Goal: Task Accomplishment & Management: Complete application form

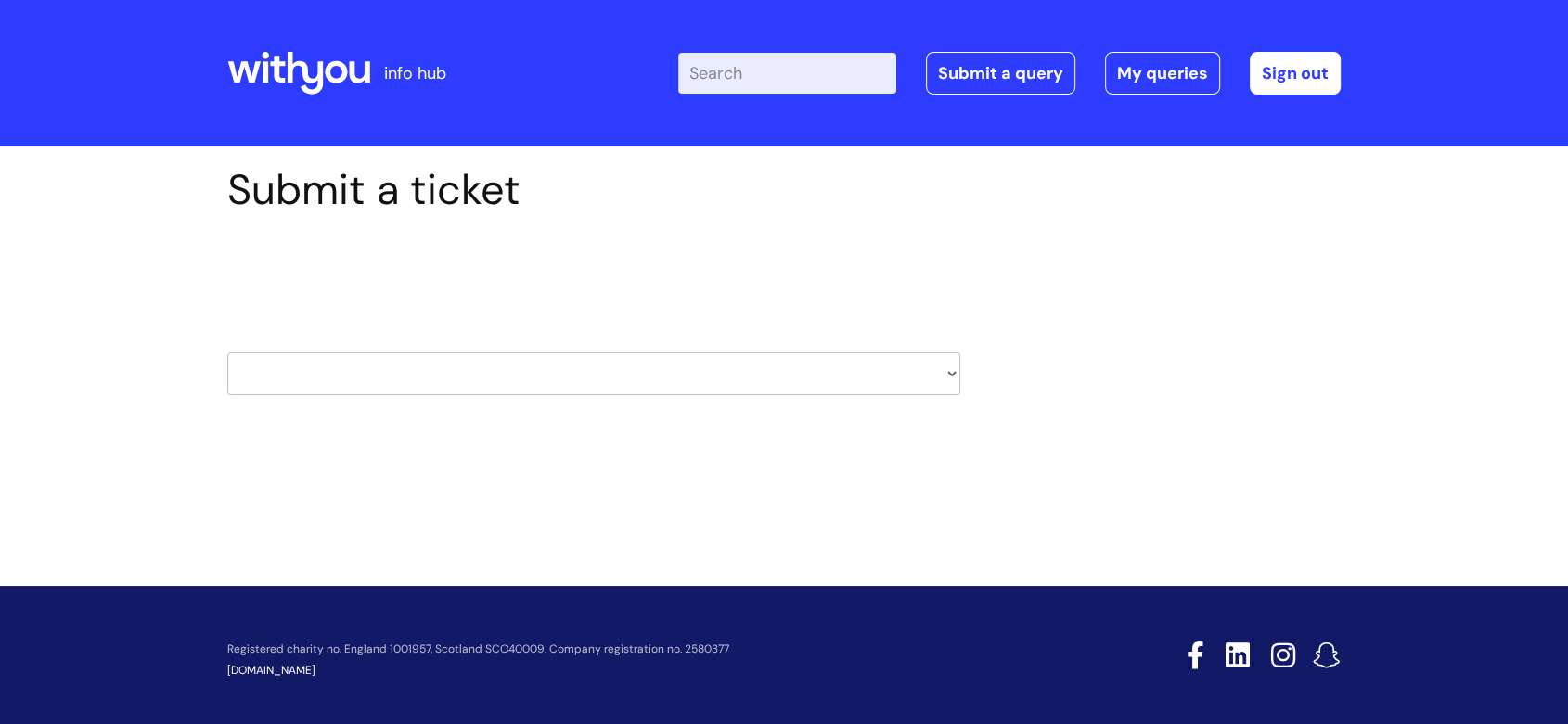
click at [576, 370] on select "HR / People IT and Support Clinical Drug Alerts Finance Accounts Data Support T…" at bounding box center [593, 374] width 733 height 43
select select "it_and_support"
click at [227, 352] on select "HR / People IT and Support Clinical Drug Alerts Finance Accounts Data Support T…" at bounding box center [593, 374] width 733 height 43
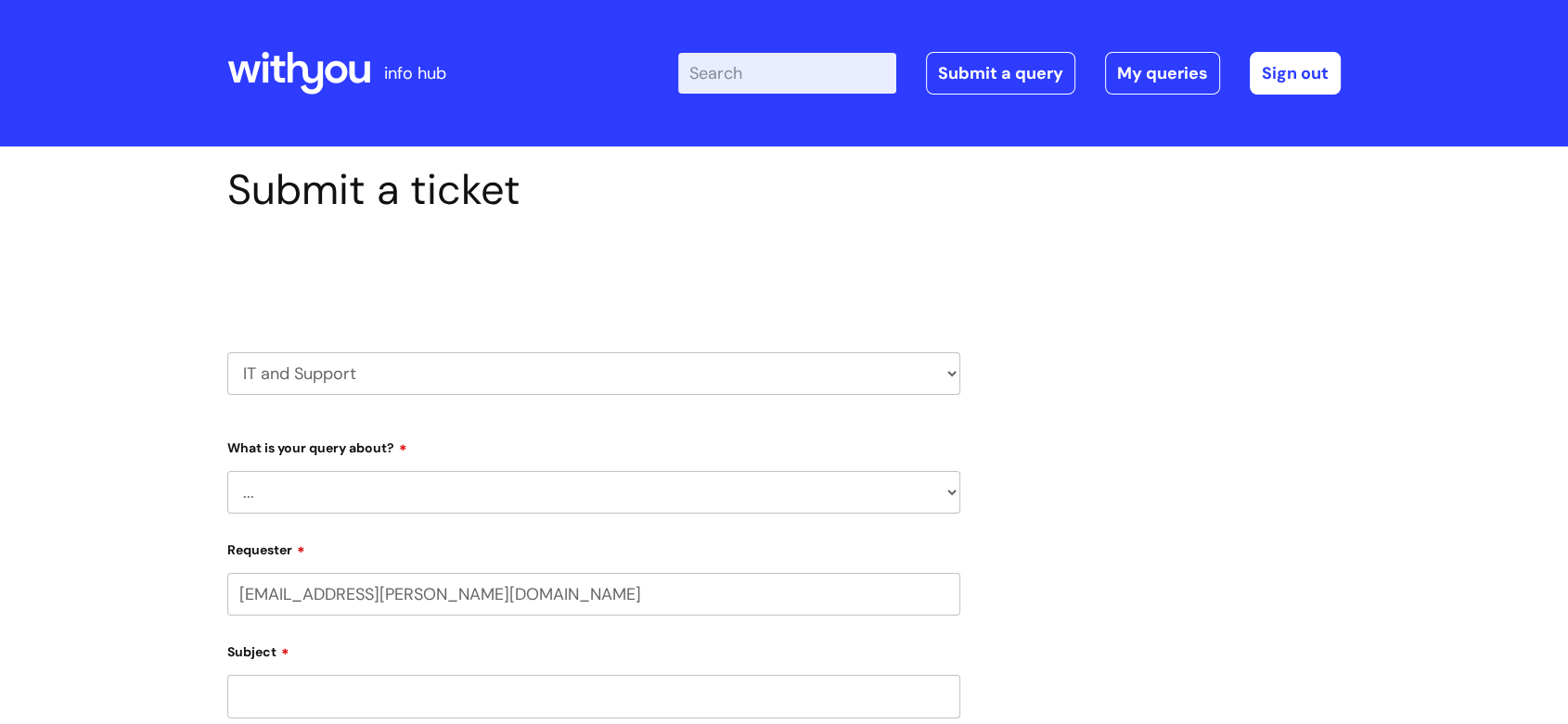
click at [326, 477] on select "... Mobile Phone Reset & MFA Accounts, Starters and Leavers IT Hardware issue I…" at bounding box center [593, 492] width 733 height 43
select select "System/software"
click at [227, 471] on select "... Mobile Phone Reset & MFA Accounts, Starters and Leavers IT Hardware issue I…" at bounding box center [593, 492] width 733 height 43
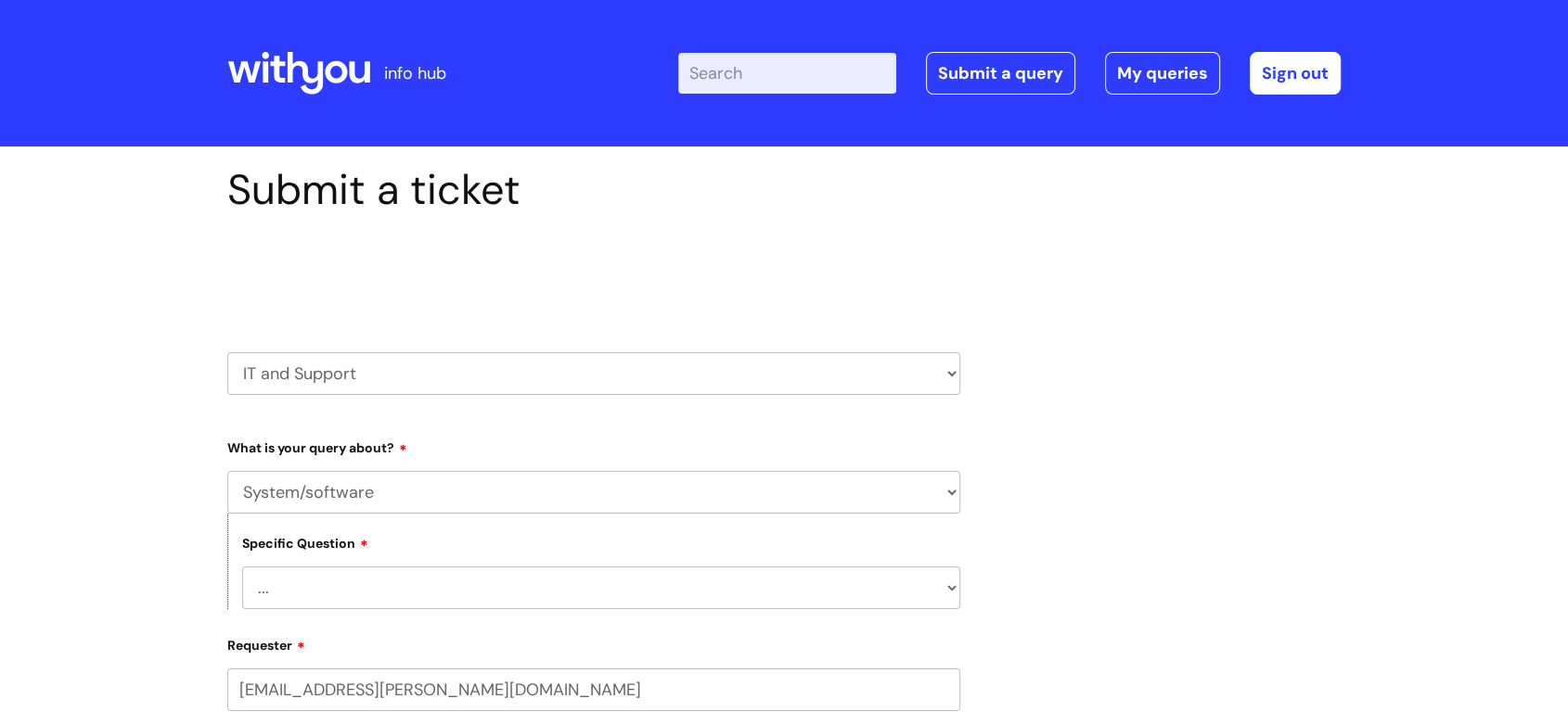
click at [336, 591] on select "... Halo PCMIS Iaptus NHS Email CJSM Email Mitel Another System Google (Workspa…" at bounding box center [601, 589] width 718 height 43
select select "Google (Workspace)"
click at [242, 569] on select "... Halo PCMIS Iaptus NHS Email CJSM Email Mitel Another System Google (Workspa…" at bounding box center [601, 589] width 718 height 43
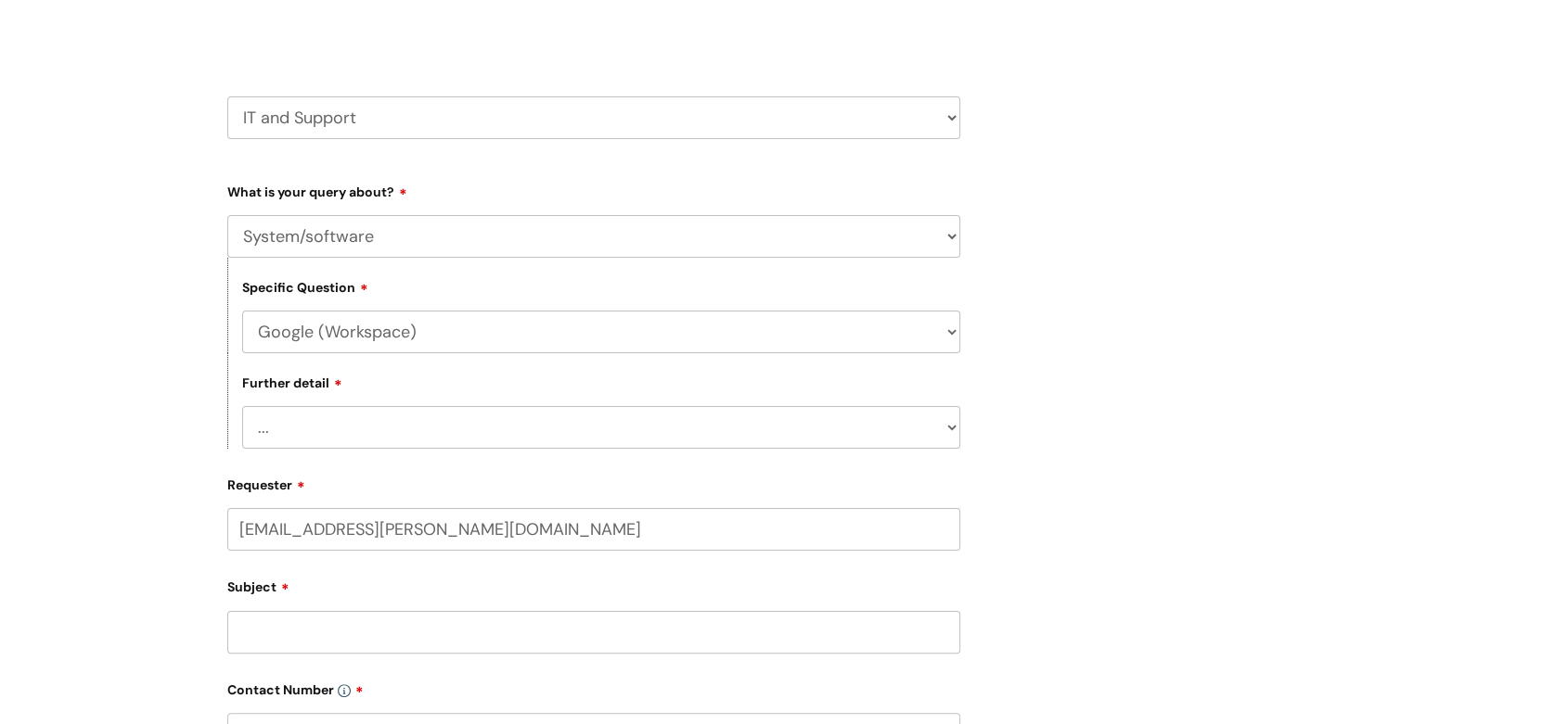
scroll to position [309, 0]
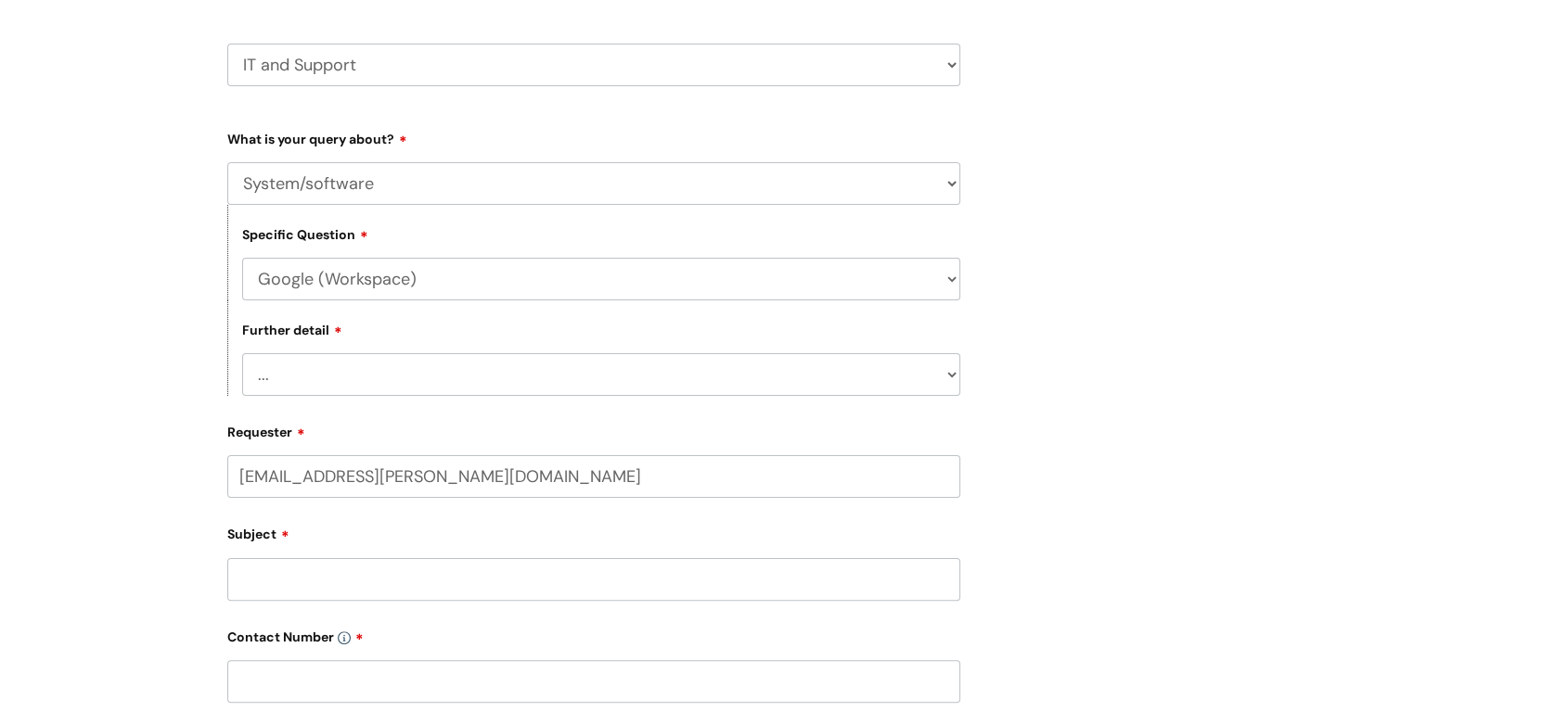
click at [395, 372] on select "... I’d like to add/remove user(s) to a shared email inbox I’d like to add/remo…" at bounding box center [601, 375] width 718 height 43
select select "Anything else"
click at [242, 356] on select "... I’d like to add/remove user(s) to a shared email inbox I’d like to add/remo…" at bounding box center [601, 375] width 718 height 43
click at [384, 583] on input "Subject" at bounding box center [593, 580] width 733 height 43
type input "G"
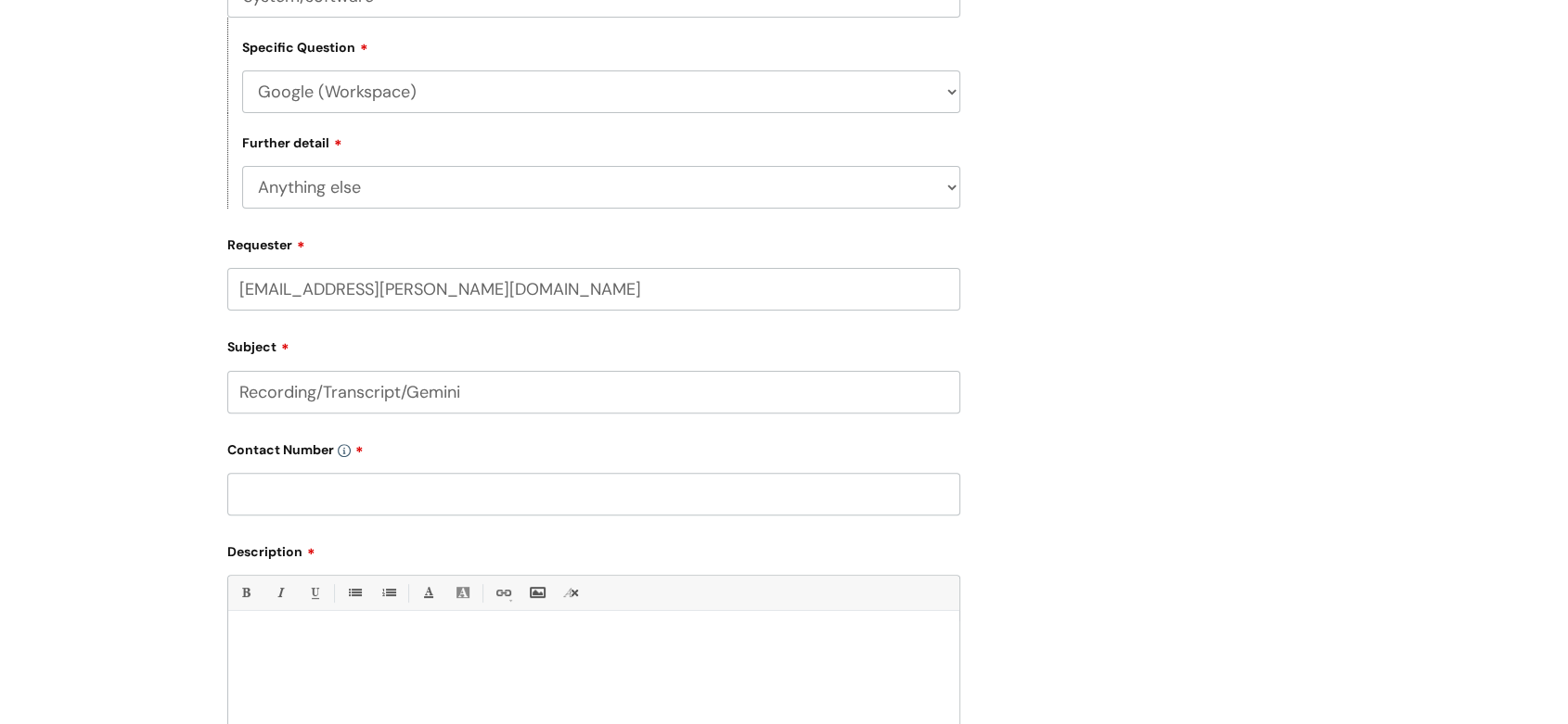
scroll to position [515, 0]
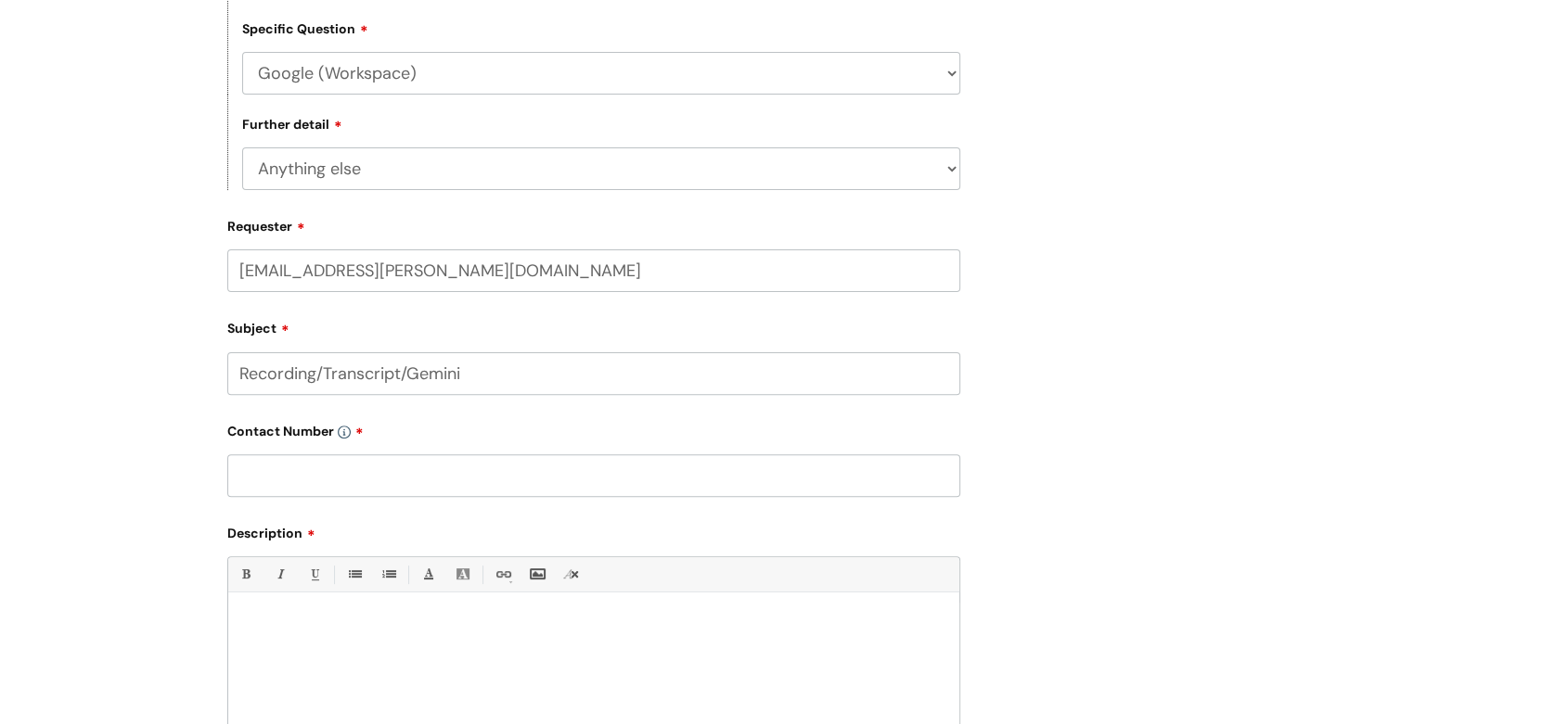
type input "Recording/Transcript/Gemini"
click at [456, 488] on input "text" at bounding box center [593, 476] width 733 height 43
click at [410, 633] on p at bounding box center [593, 625] width 704 height 17
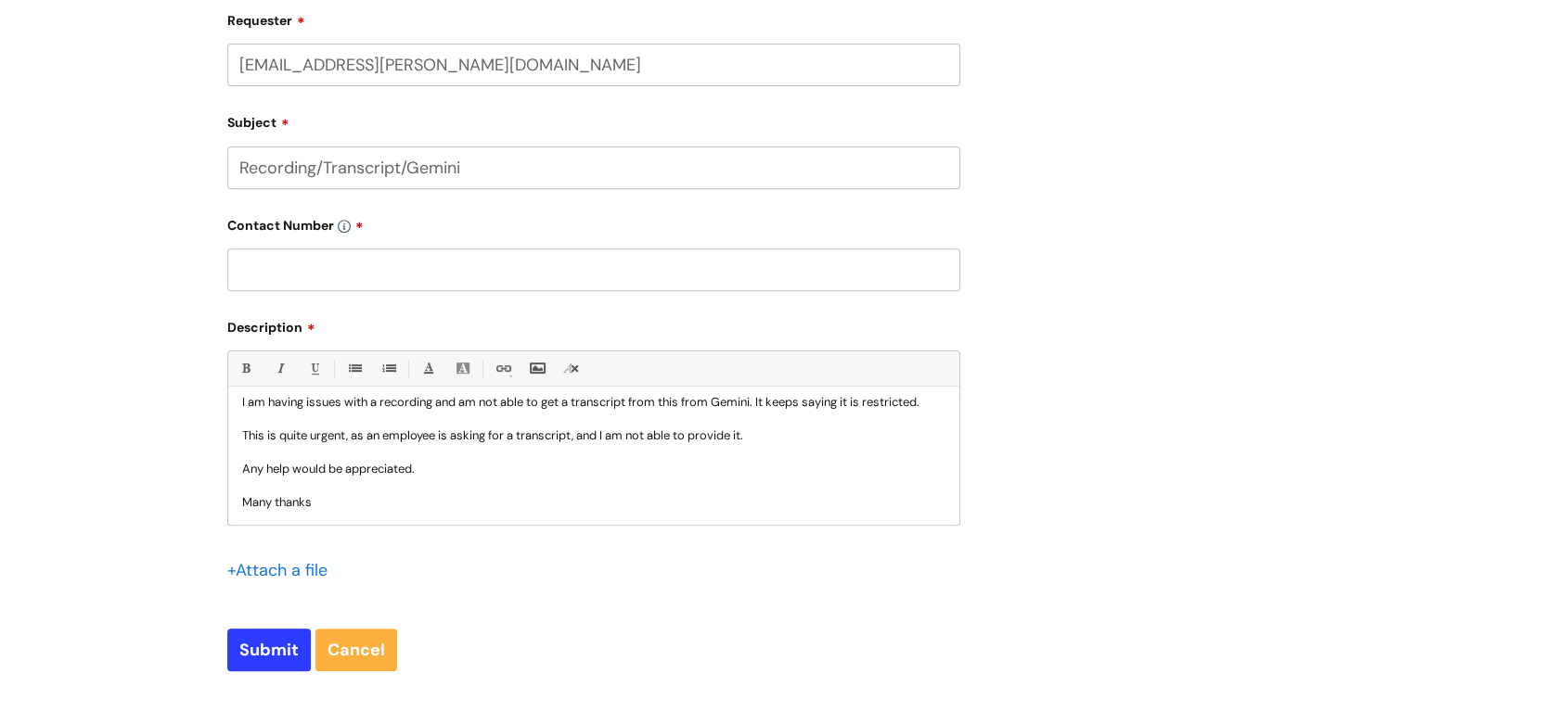
scroll to position [69, 0]
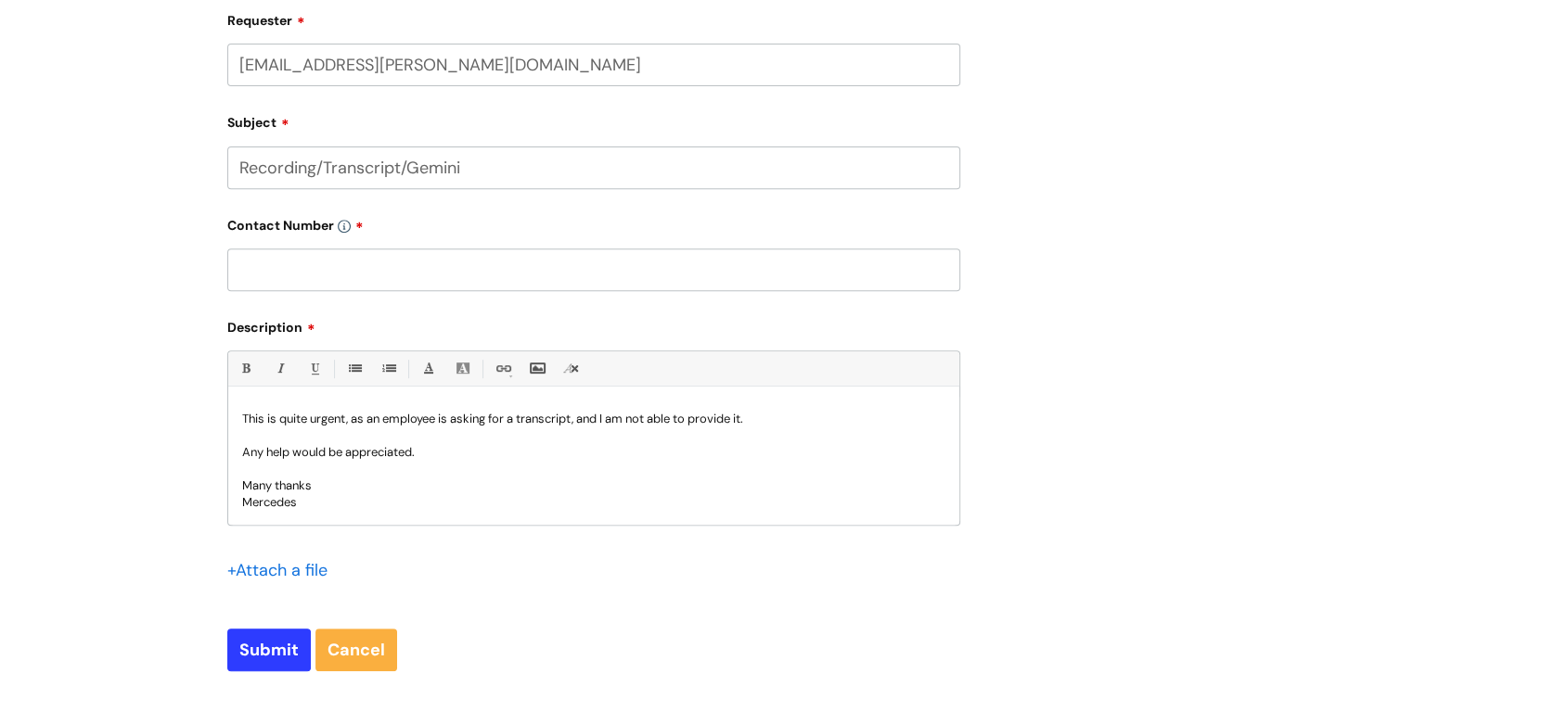
click at [273, 269] on input "text" at bounding box center [593, 270] width 733 height 43
paste input "07977542081"
type input "07977542081"
click at [284, 570] on input "file" at bounding box center [273, 569] width 93 height 23
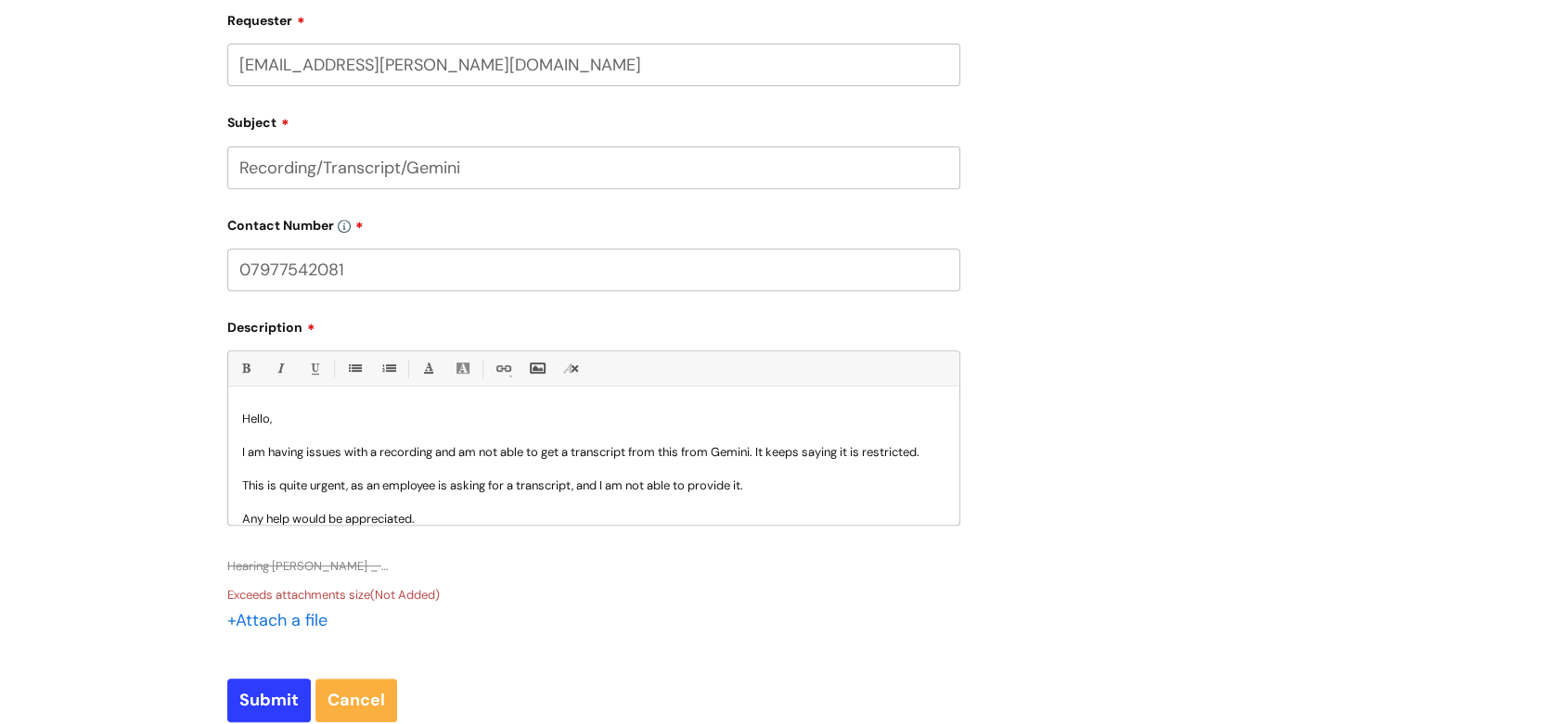
scroll to position [82, 0]
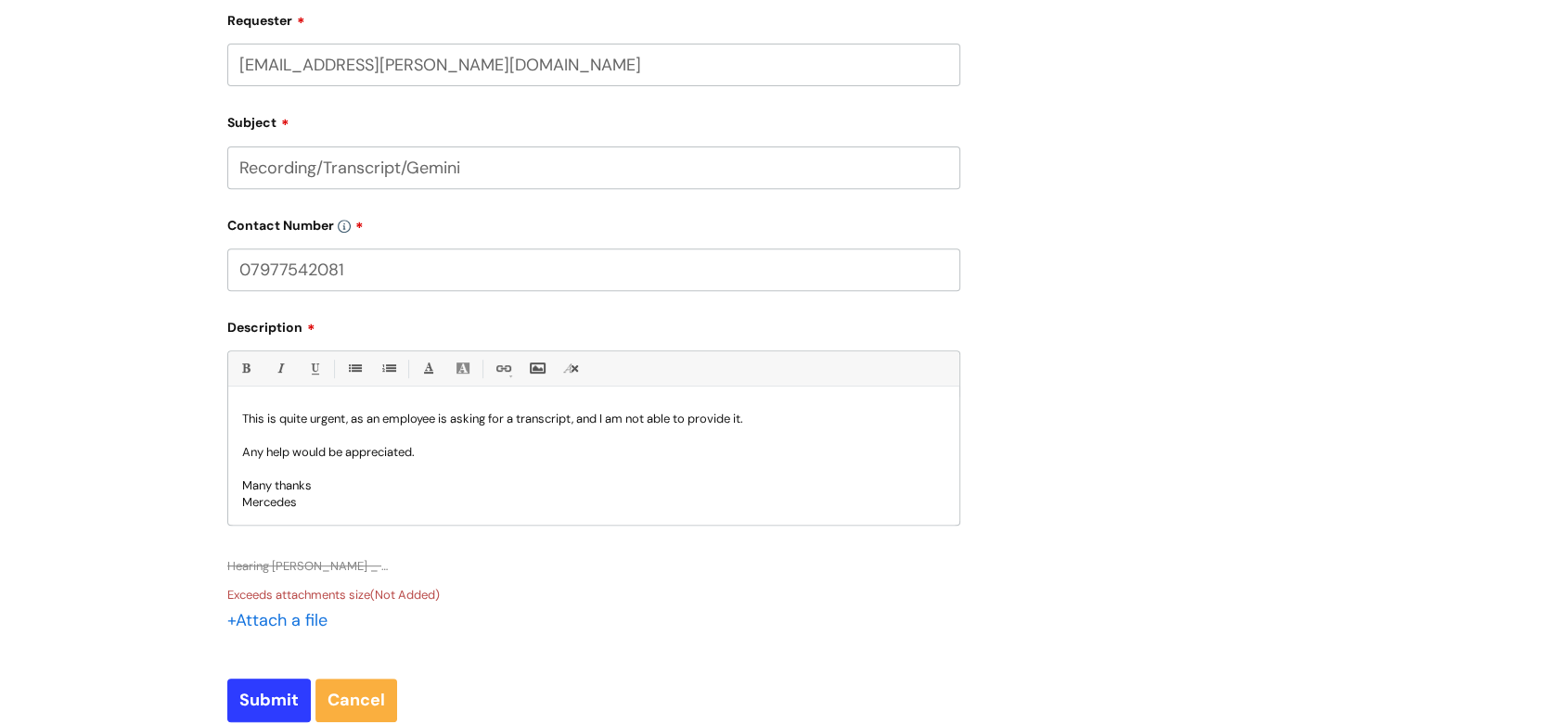
click at [788, 420] on p "This is quite urgent, as an employee is asking for a transcript, and I am not a…" at bounding box center [593, 419] width 704 height 17
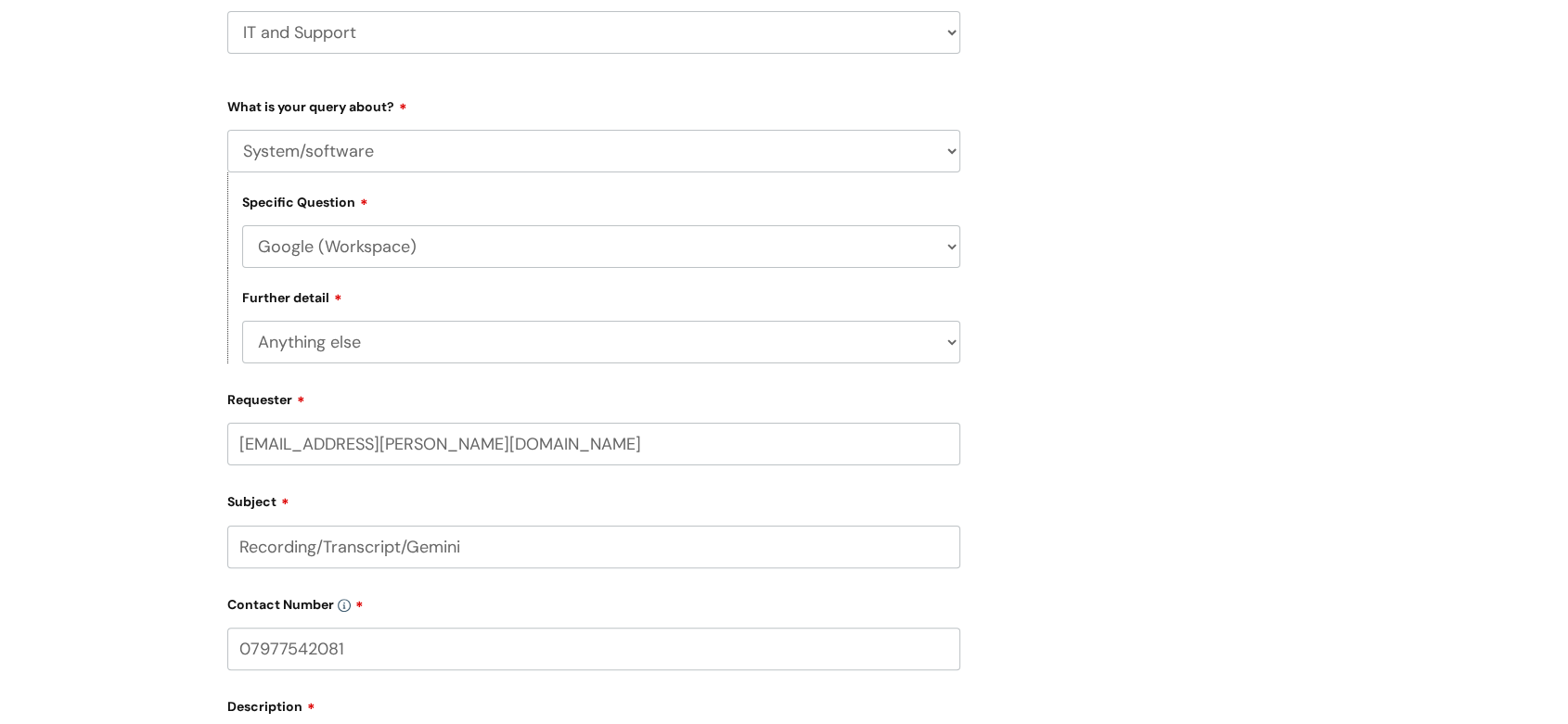
scroll to position [309, 0]
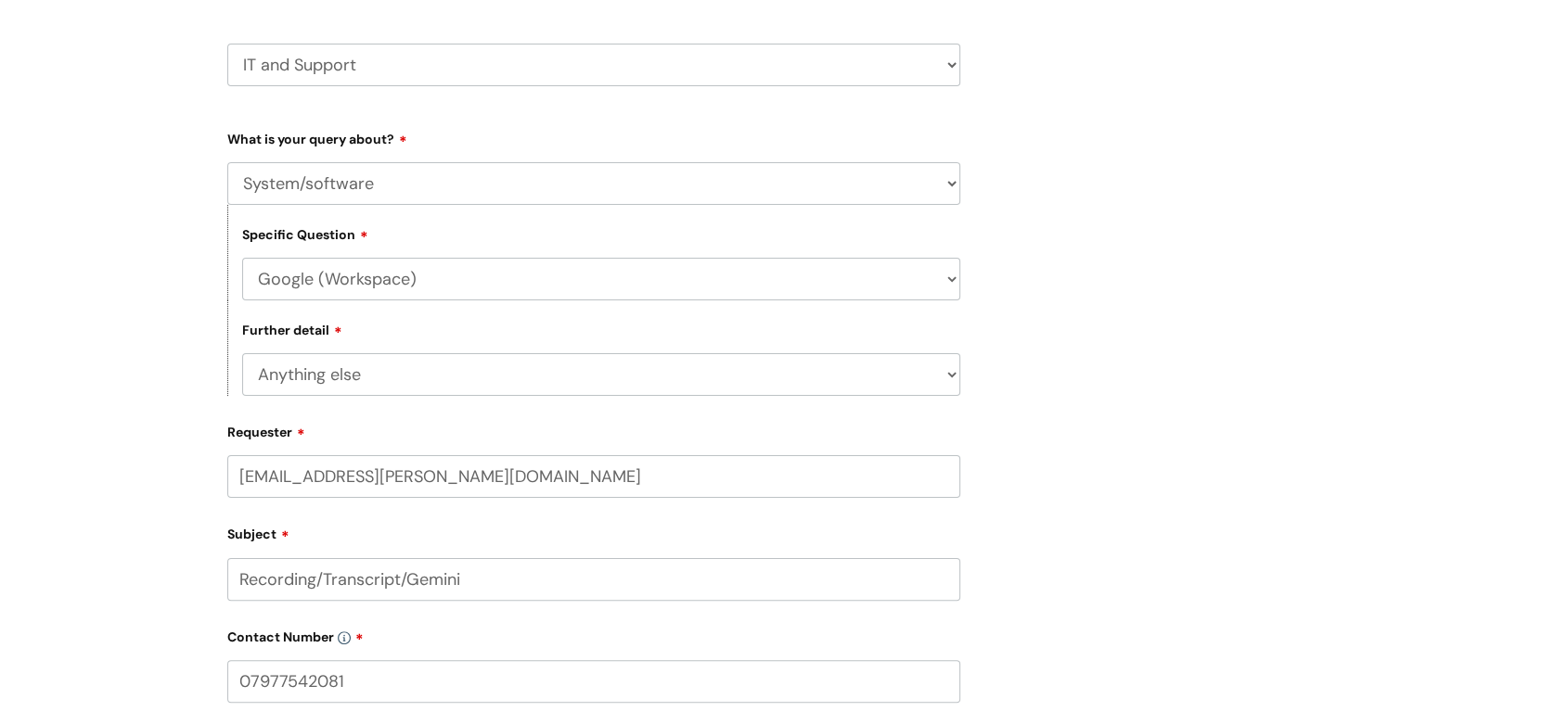
click at [393, 79] on select "HR / People IT and Support Clinical Drug Alerts Finance Accounts Data Support T…" at bounding box center [593, 65] width 733 height 43
click at [227, 44] on select "HR / People IT and Support Clinical Drug Alerts Finance Accounts Data Support T…" at bounding box center [593, 65] width 733 height 43
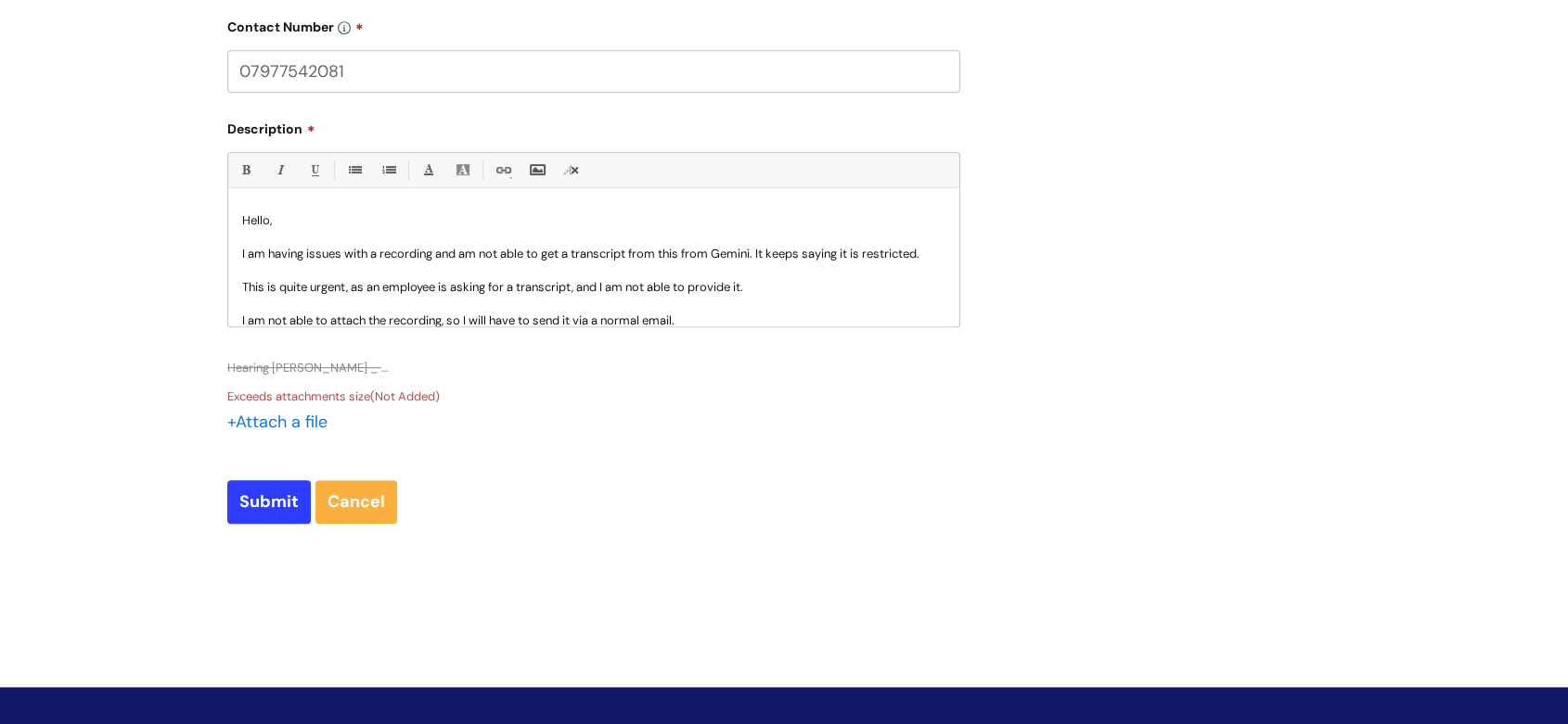
scroll to position [928, 0]
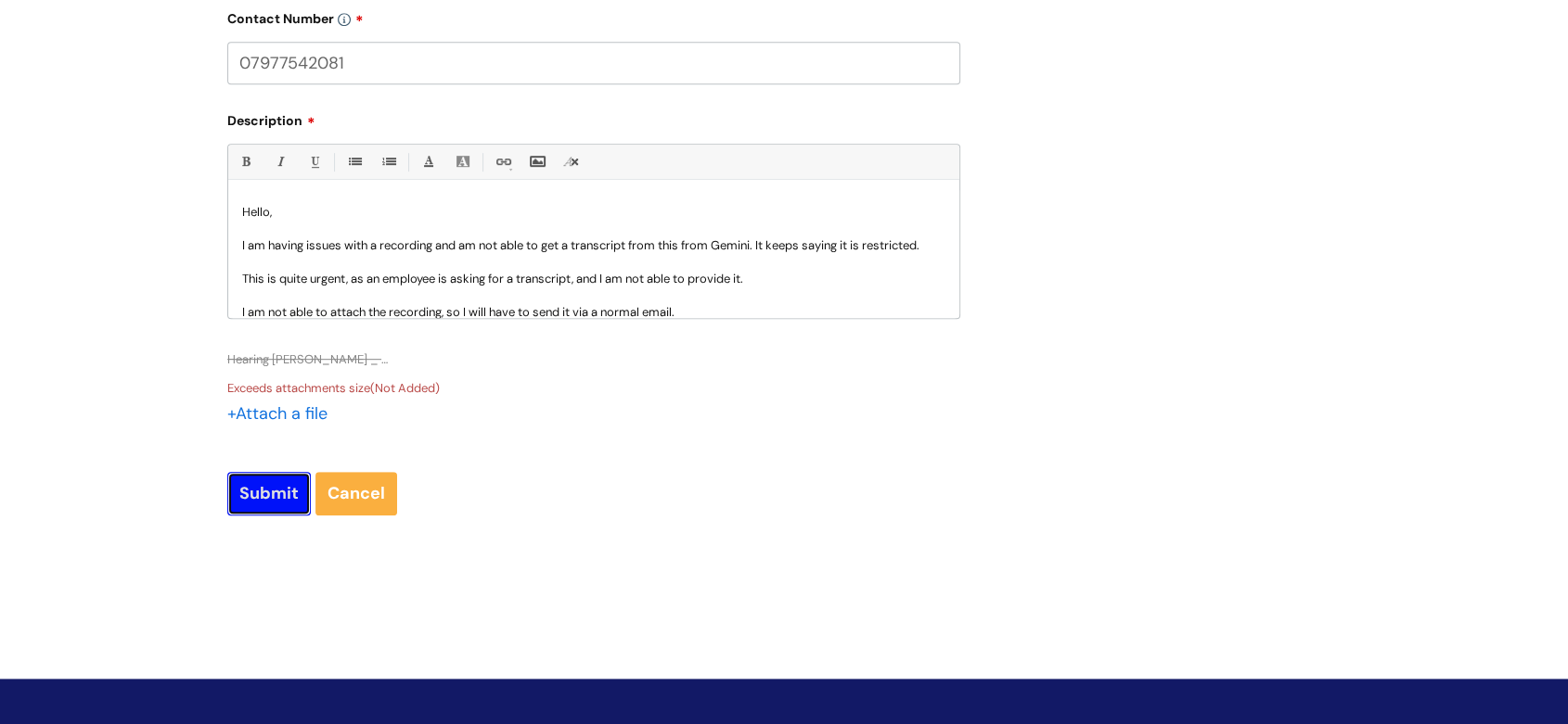
click at [279, 505] on input "Submit" at bounding box center [268, 493] width 83 height 43
type input "Please Wait..."
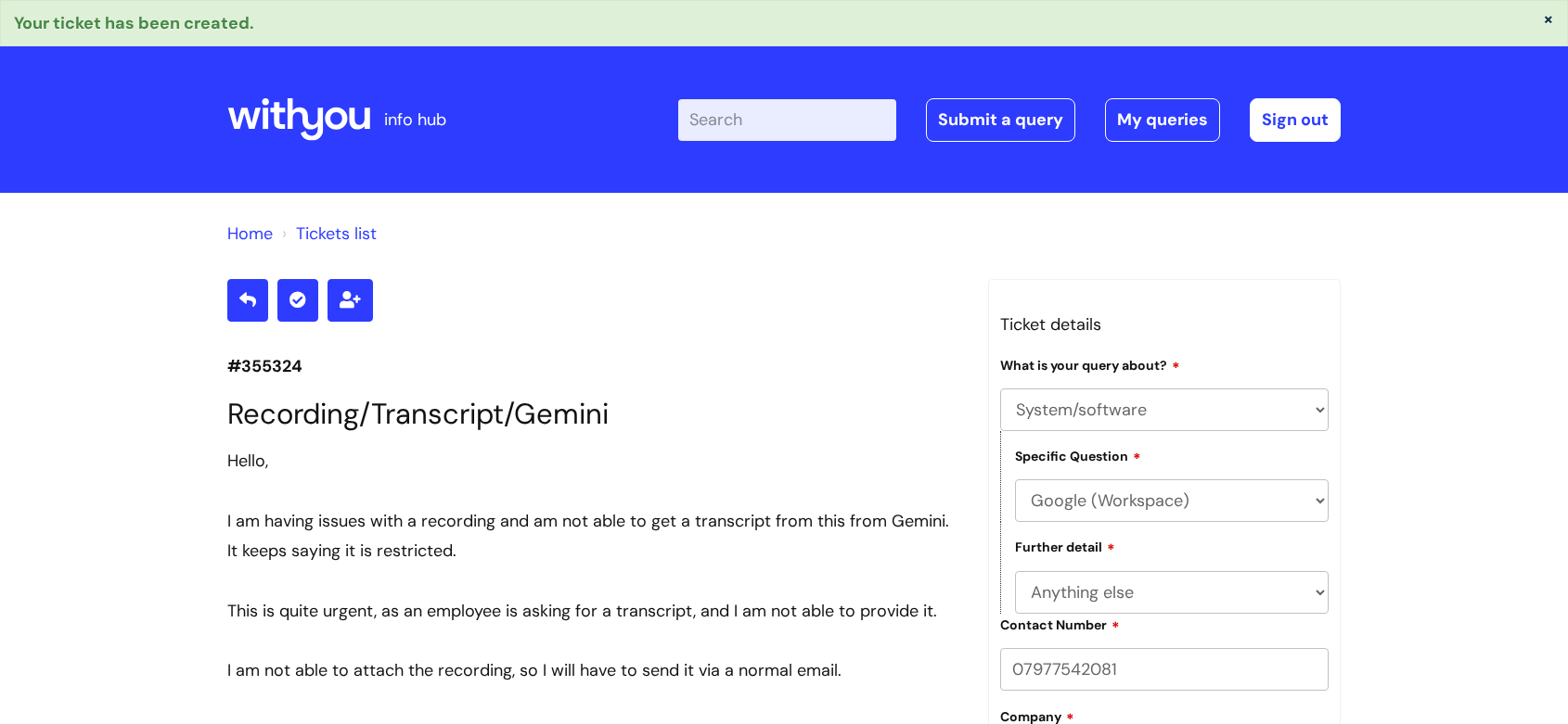
select select "System/software"
select select "Google (Workspace)"
select select "Anything else"
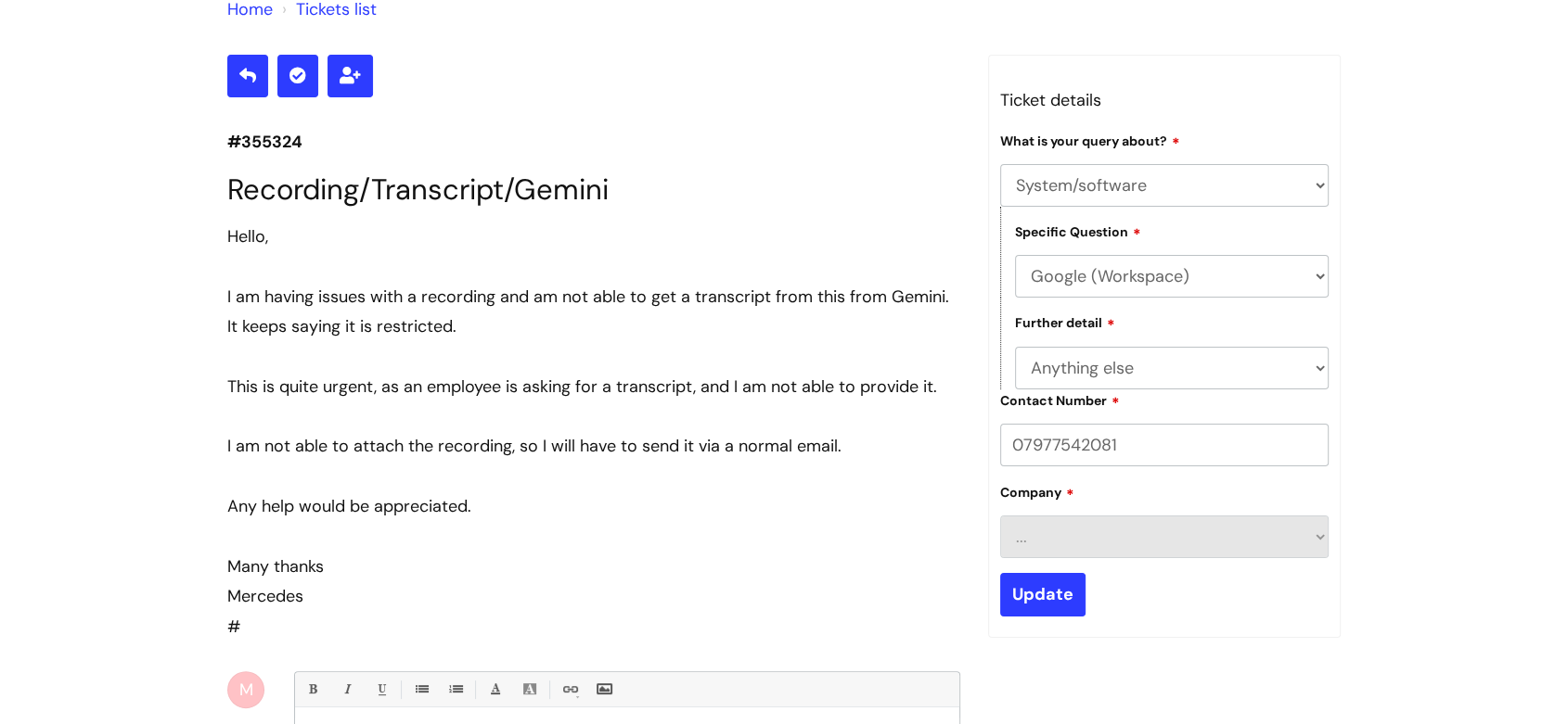
scroll to position [189, 0]
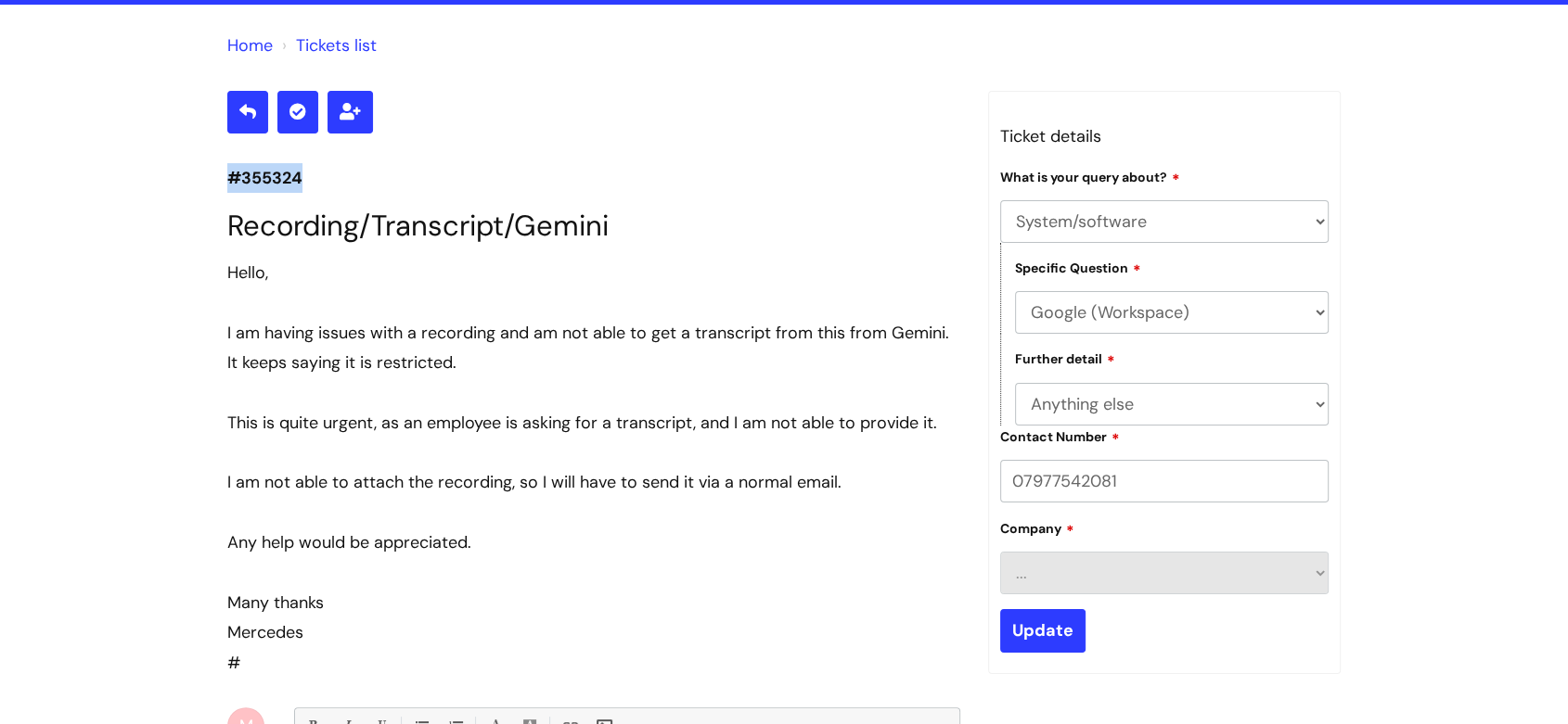
drag, startPoint x: 311, startPoint y: 177, endPoint x: 222, endPoint y: 169, distance: 89.4
click at [222, 169] on div "#355324 Recording/Transcript/Gemini Hello, I am having issues with a recording …" at bounding box center [593, 602] width 761 height 1023
copy p "#355324"
